Goal: Task Accomplishment & Management: Complete application form

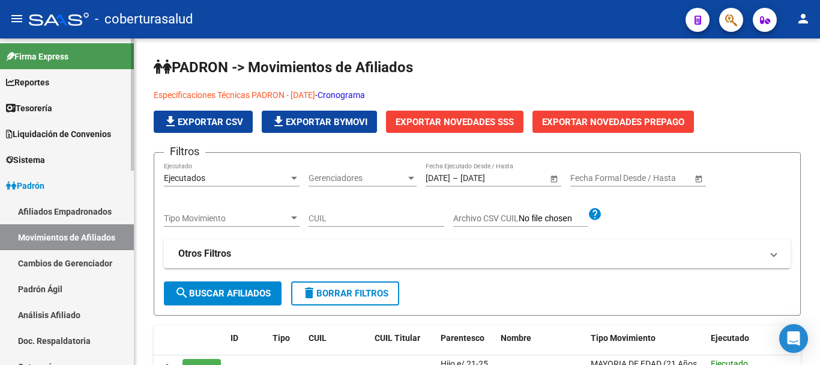
click at [50, 182] on link "Padrón" at bounding box center [67, 185] width 134 height 26
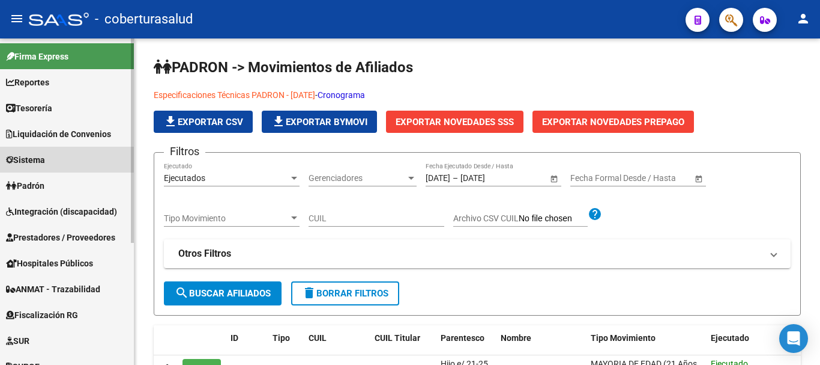
click at [45, 164] on span "Sistema" at bounding box center [25, 159] width 39 height 13
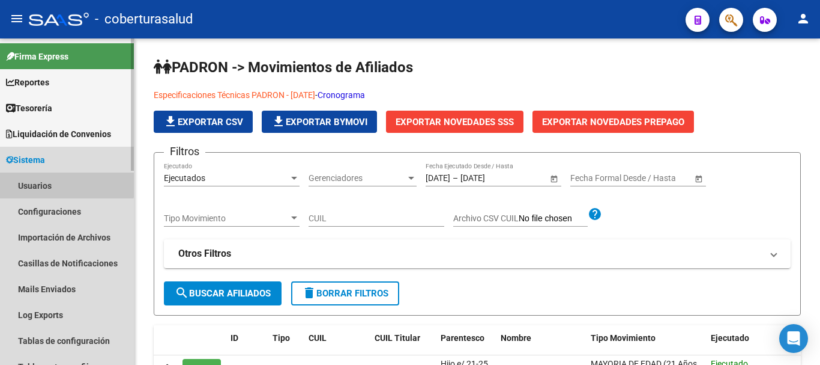
click at [50, 183] on link "Usuarios" at bounding box center [67, 185] width 134 height 26
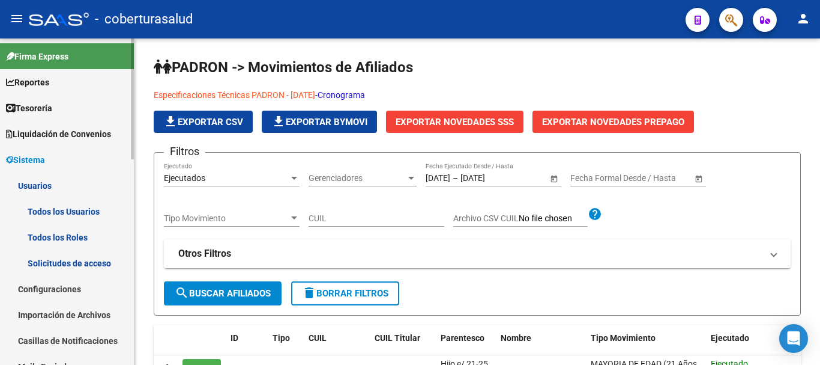
click at [68, 208] on link "Todos los Usuarios" at bounding box center [67, 211] width 134 height 26
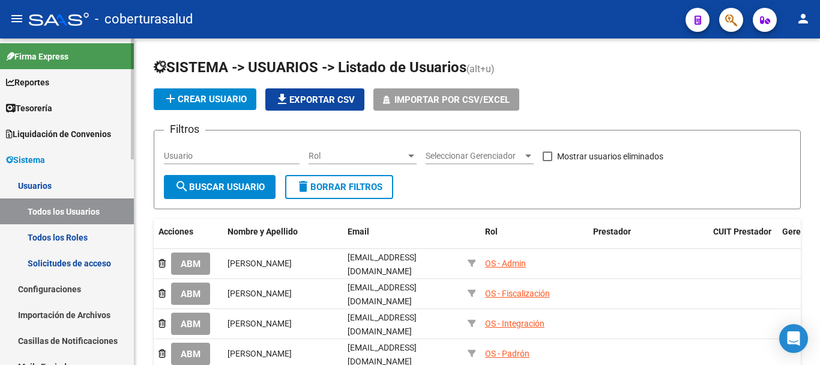
click at [59, 187] on link "Usuarios" at bounding box center [67, 185] width 134 height 26
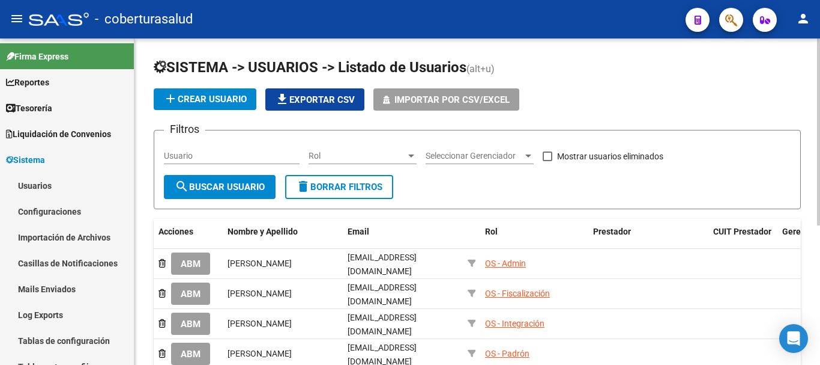
click at [210, 94] on span "add Crear Usuario" at bounding box center [204, 99] width 83 height 11
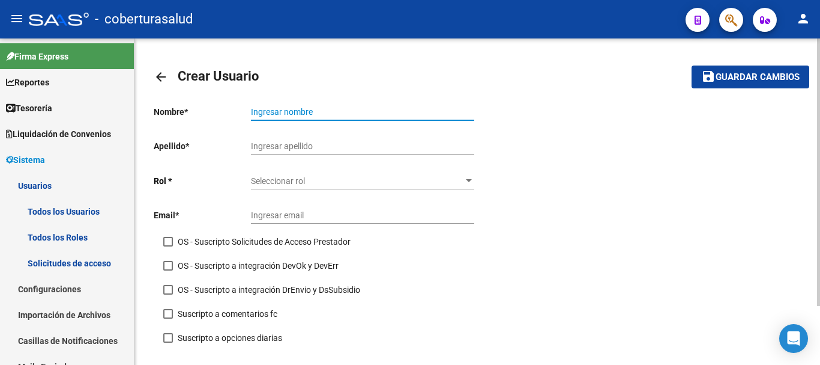
click at [295, 114] on input "Ingresar nombre" at bounding box center [362, 112] width 223 height 10
type input "[PERSON_NAME]"
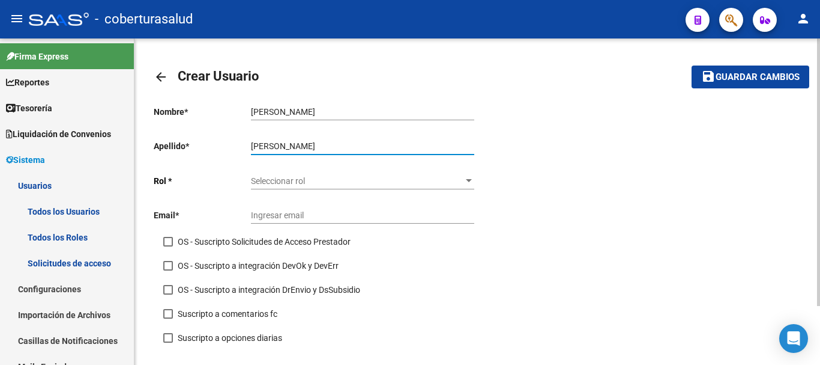
type input "[PERSON_NAME]"
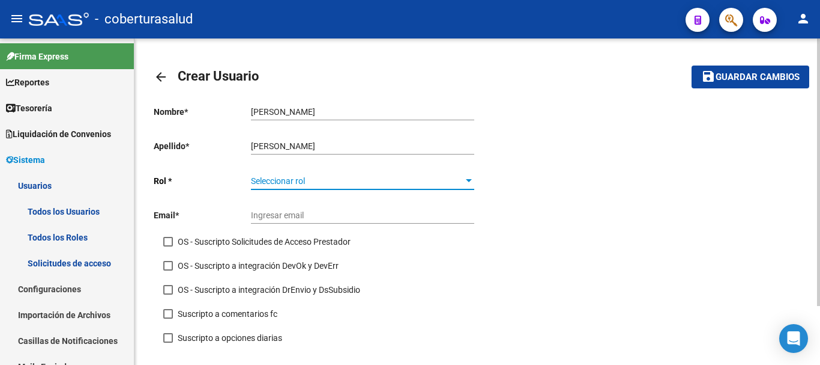
click at [439, 183] on span "Seleccionar rol" at bounding box center [357, 181] width 213 height 10
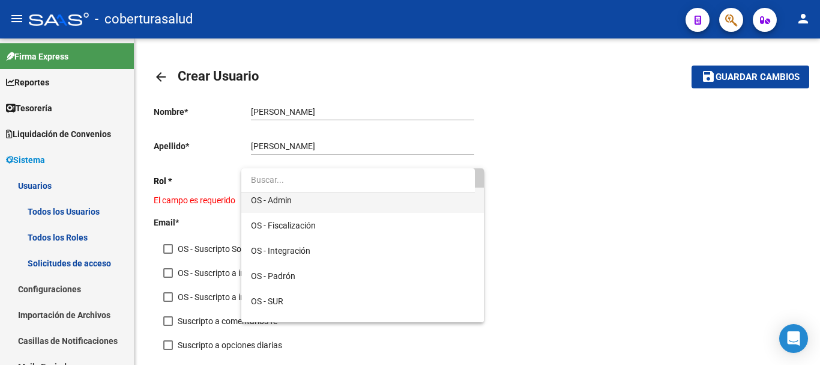
scroll to position [48, 0]
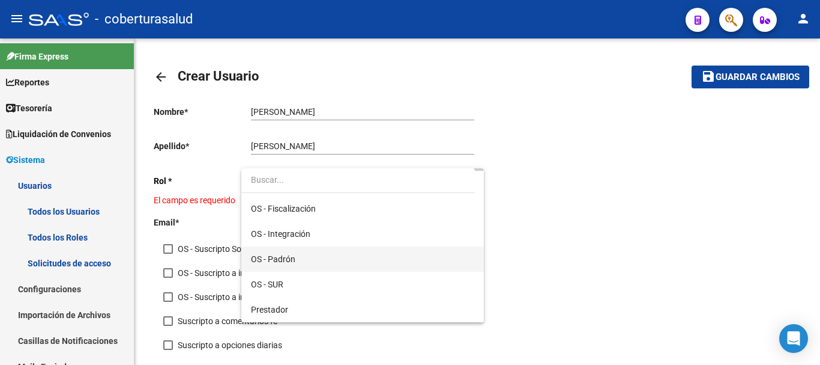
click at [305, 260] on span "OS - Padrón" at bounding box center [362, 258] width 223 height 25
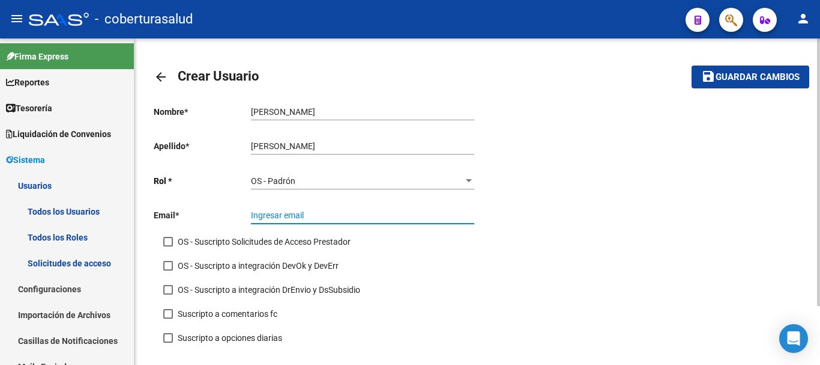
click at [321, 214] on input "Ingresar email" at bounding box center [362, 215] width 223 height 10
paste input "[EMAIL_ADDRESS][DOMAIN_NAME]"
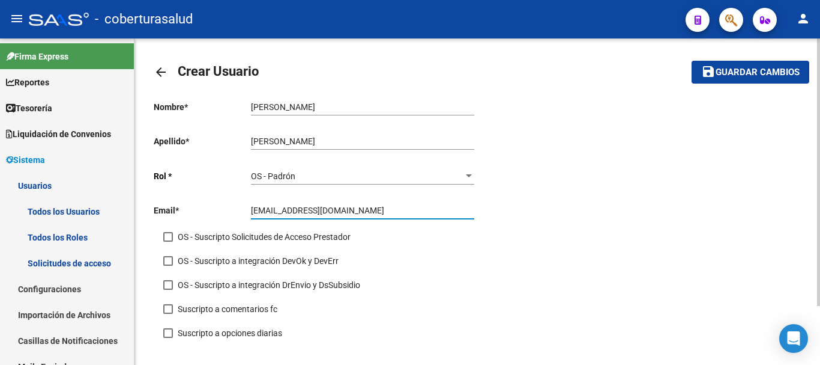
scroll to position [0, 0]
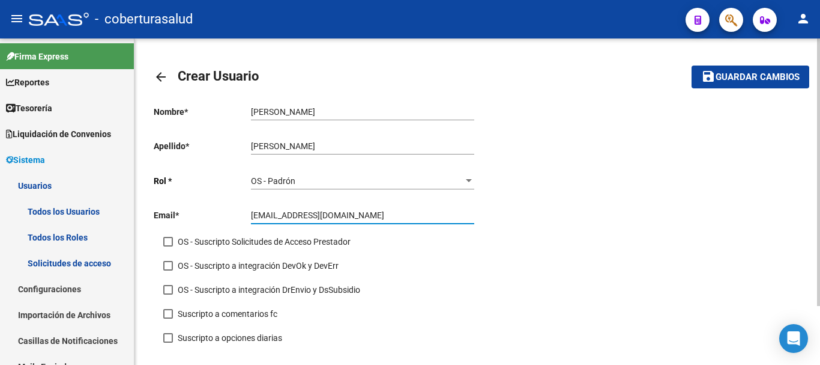
type input "[EMAIL_ADDRESS][DOMAIN_NAME]"
click at [755, 74] on span "Guardar cambios" at bounding box center [758, 77] width 84 height 11
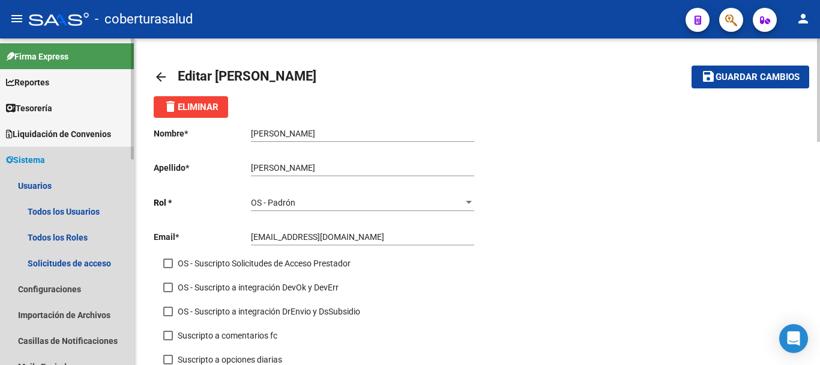
click at [42, 162] on span "Sistema" at bounding box center [25, 159] width 39 height 13
